Goal: Find specific page/section

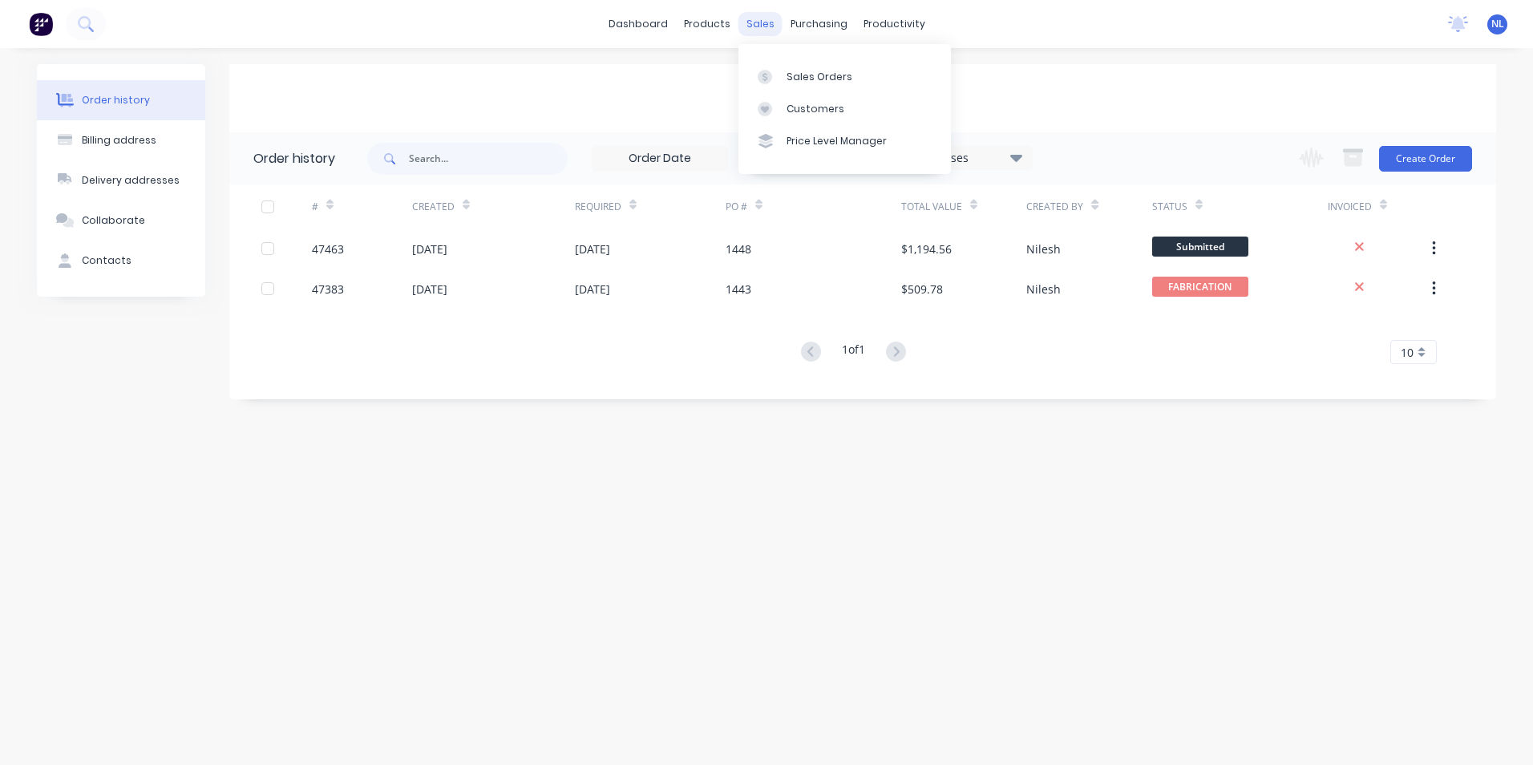
click at [762, 22] on div "sales" at bounding box center [760, 24] width 44 height 24
click at [790, 119] on link "Customers" at bounding box center [844, 109] width 212 height 32
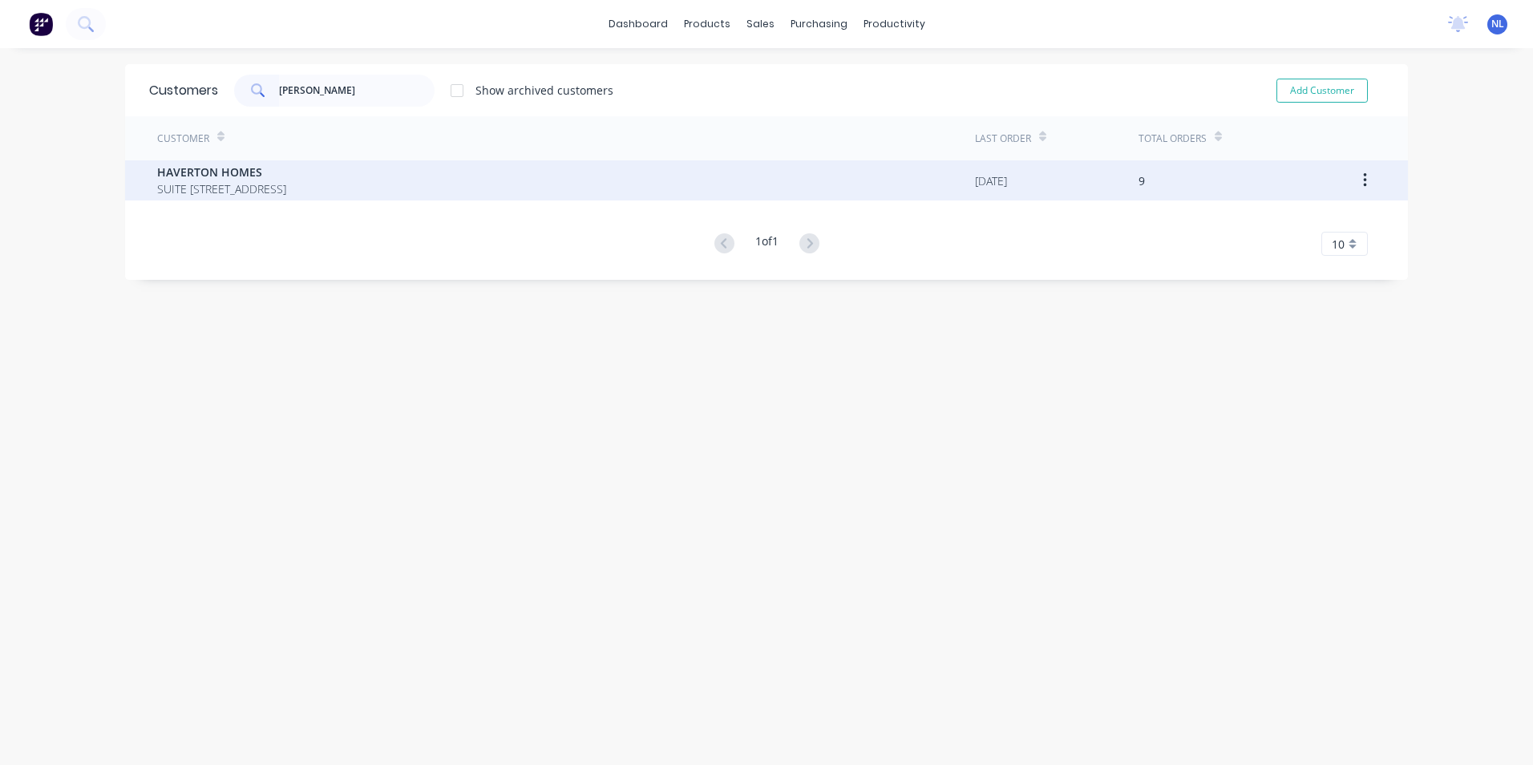
type input "havert"
click at [286, 173] on span "HAVERTON HOMES" at bounding box center [221, 172] width 129 height 17
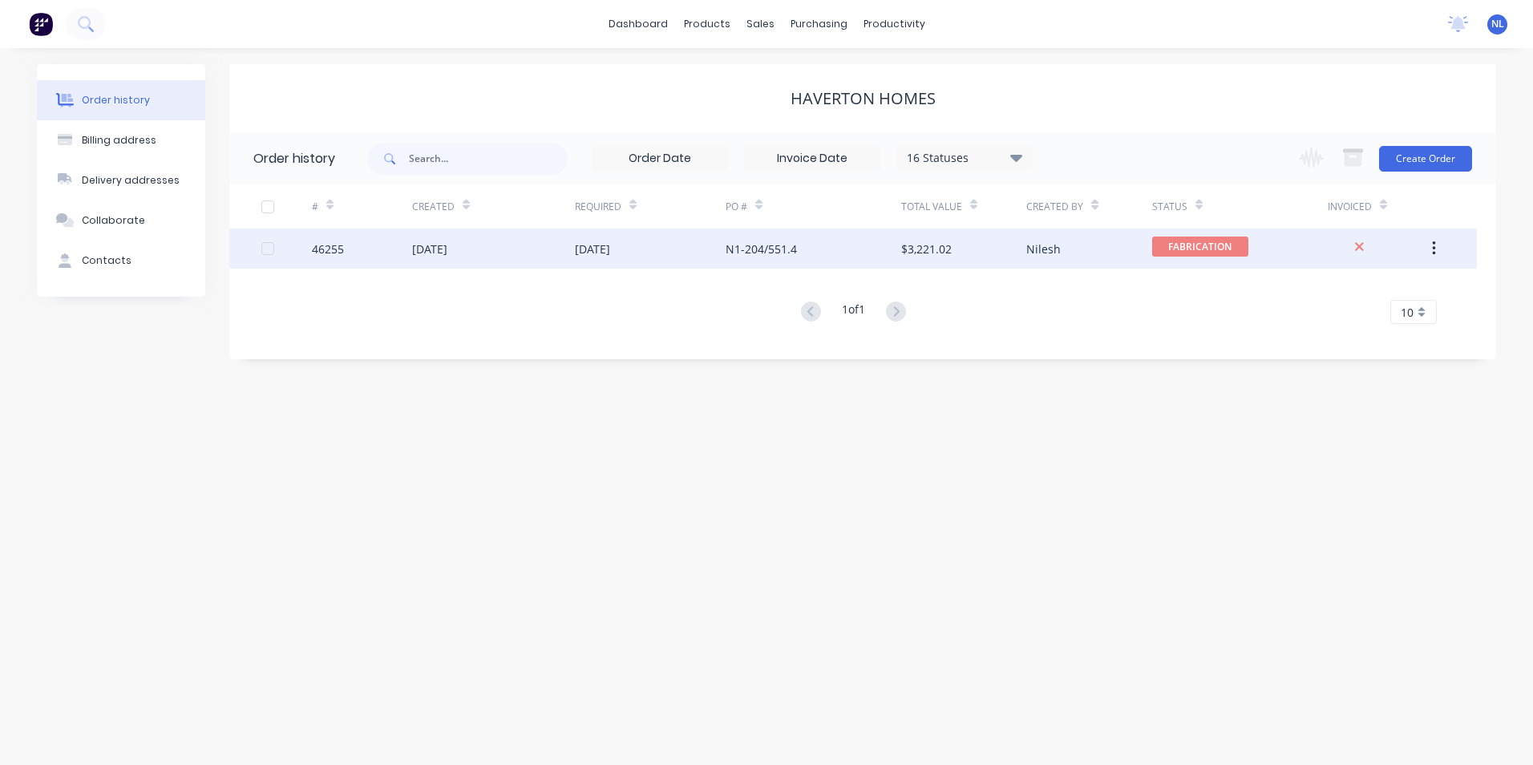
click at [871, 254] on div "N1-204/551.4" at bounding box center [813, 248] width 176 height 40
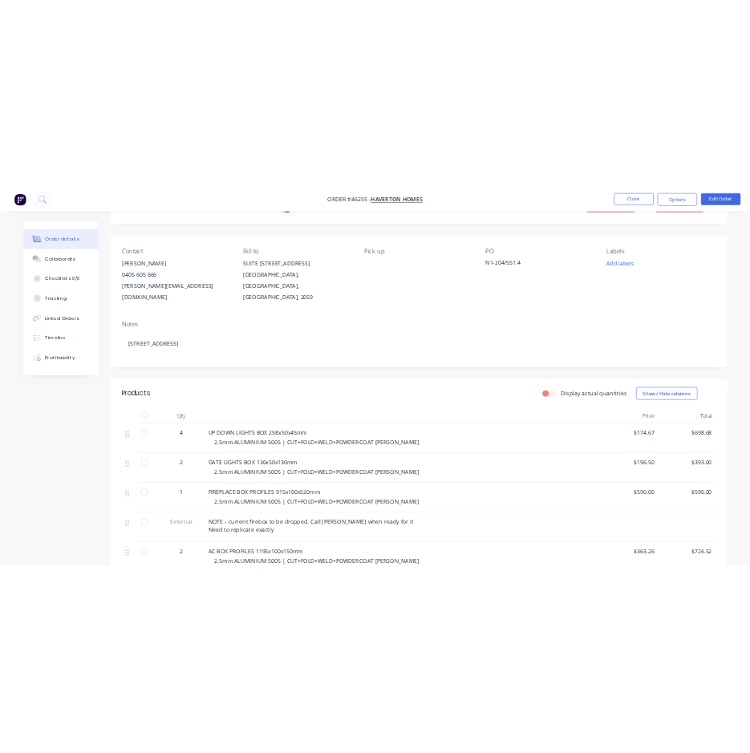
scroll to position [240, 0]
